Goal: Navigation & Orientation: Find specific page/section

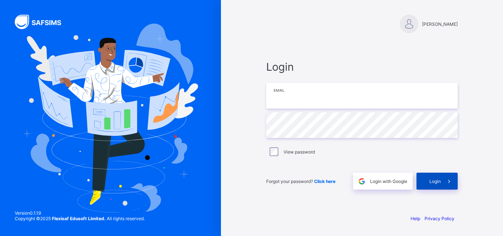
type input "**********"
click at [450, 183] on icon at bounding box center [449, 181] width 8 height 7
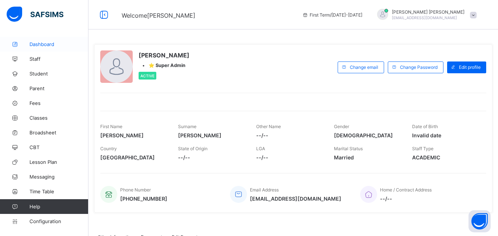
click at [51, 45] on span "Dashboard" at bounding box center [58, 44] width 59 height 6
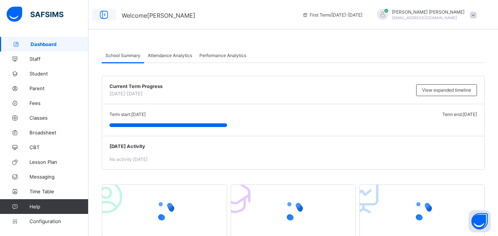
click at [104, 20] on div at bounding box center [104, 15] width 24 height 12
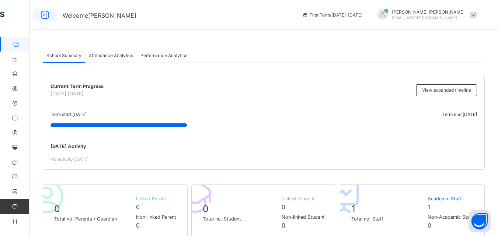
click at [45, 16] on icon at bounding box center [45, 15] width 13 height 11
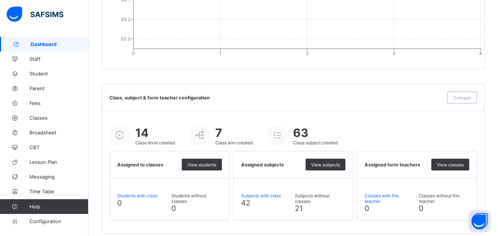
scroll to position [809, 0]
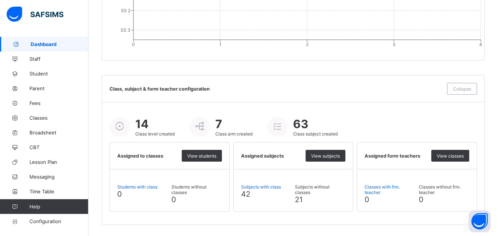
click at [204, 127] on icon at bounding box center [199, 126] width 13 height 11
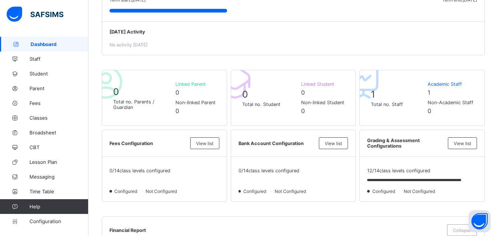
scroll to position [0, 0]
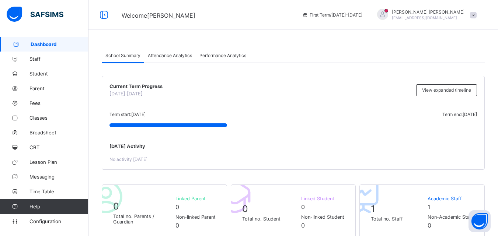
click at [123, 57] on span "School Summary" at bounding box center [122, 56] width 35 height 6
click at [243, 137] on div "[DATE] Activity No activity [DATE]" at bounding box center [293, 153] width 382 height 34
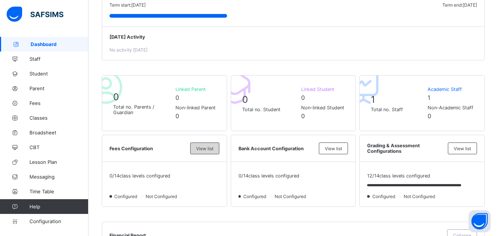
scroll to position [120, 0]
